Goal: Check status

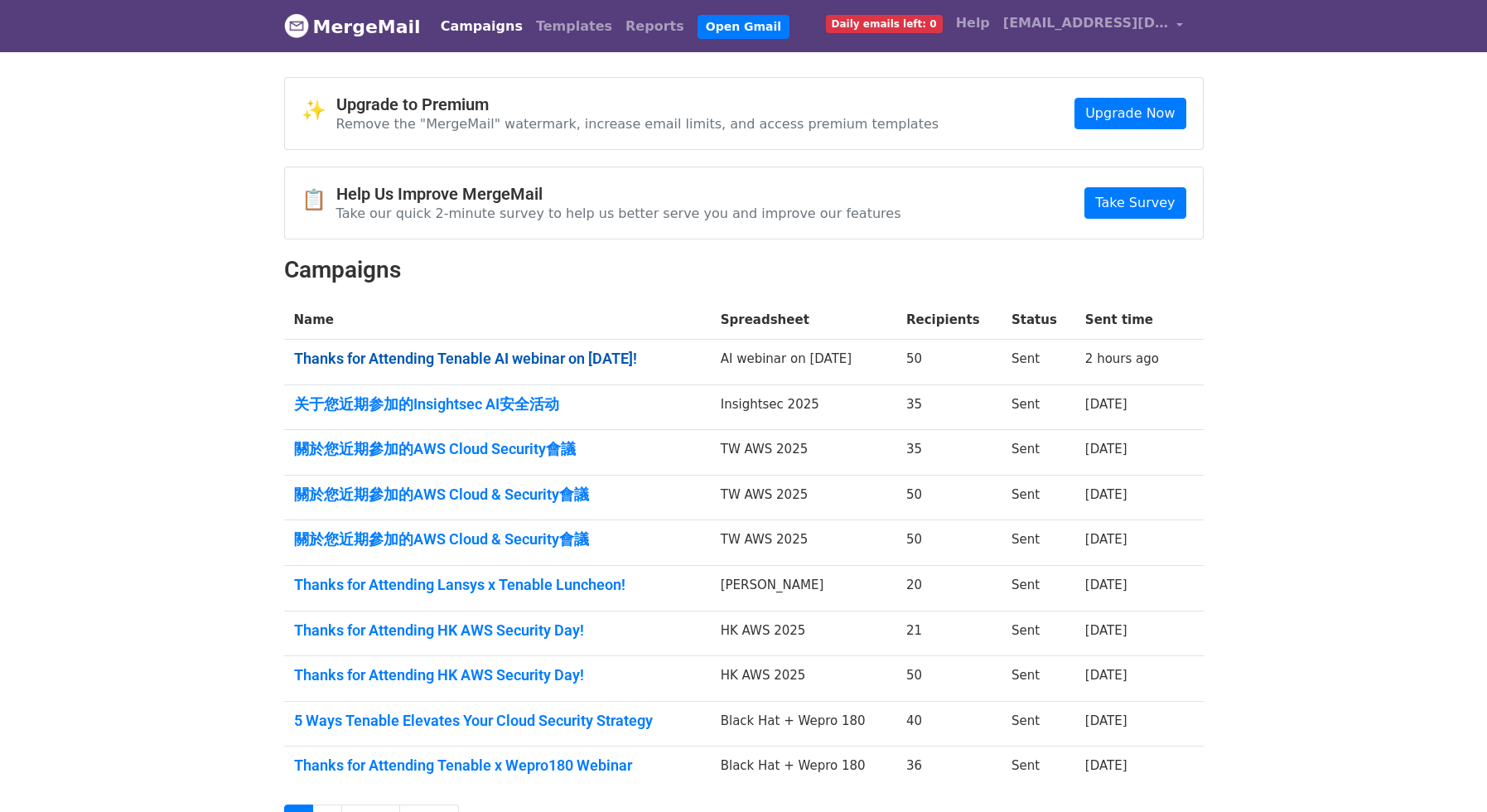
click at [331, 360] on link "Thanks for Attending Tenable AI webinar on [DATE]!" at bounding box center [497, 359] width 407 height 18
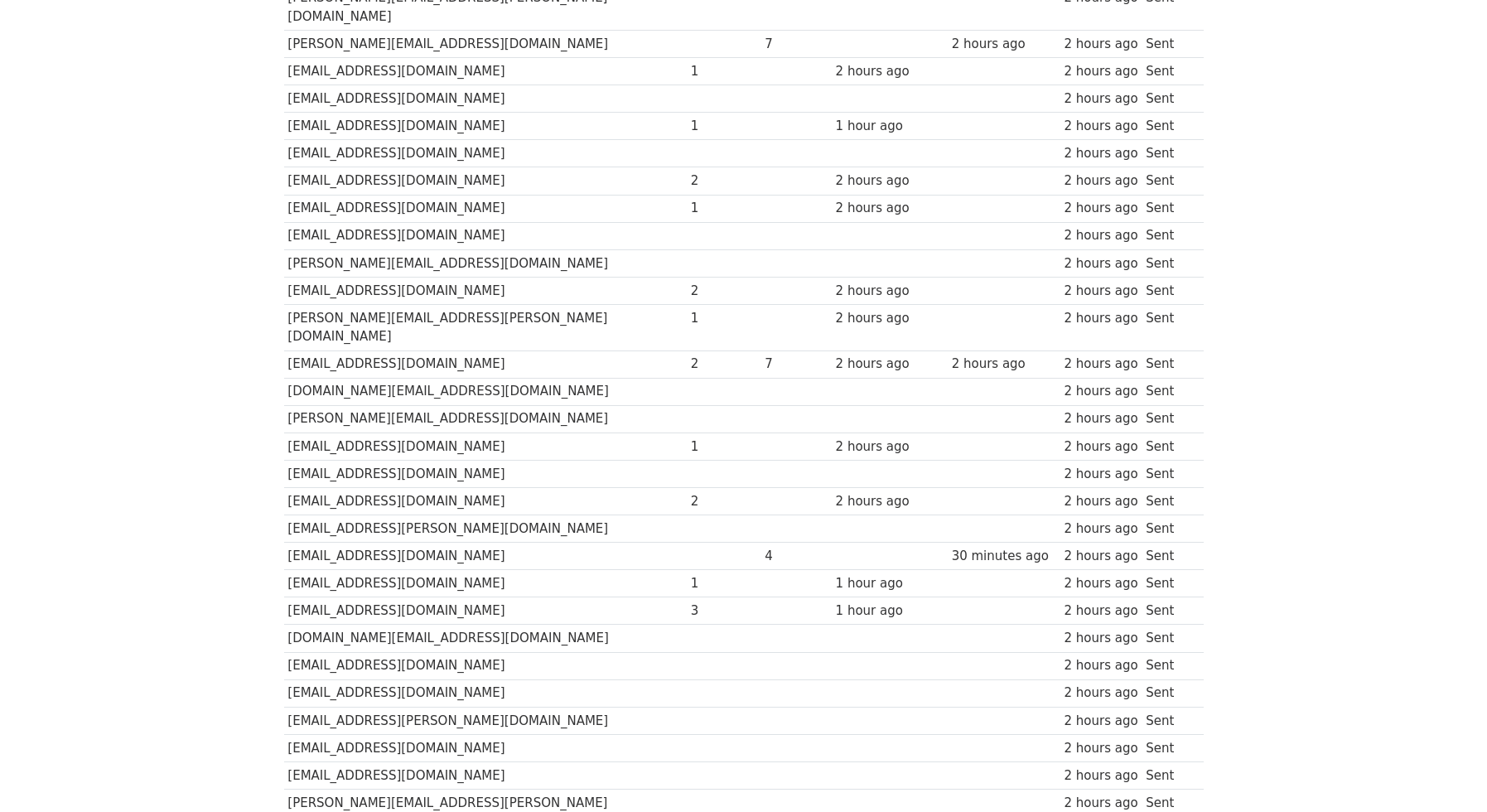
scroll to position [353, 0]
